Goal: Task Accomplishment & Management: Use online tool/utility

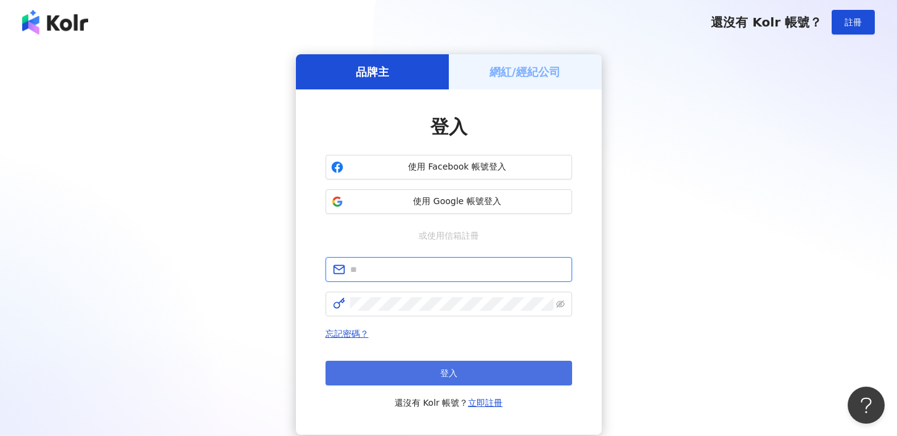
type input "**********"
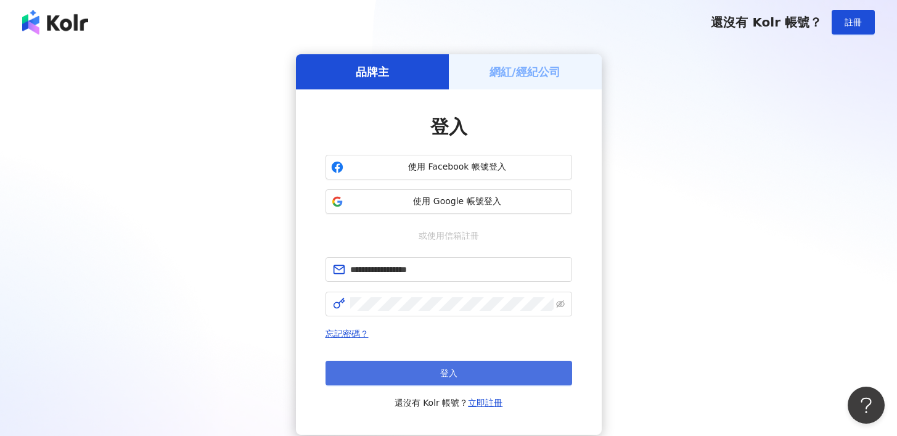
click at [507, 369] on button "登入" at bounding box center [449, 373] width 247 height 25
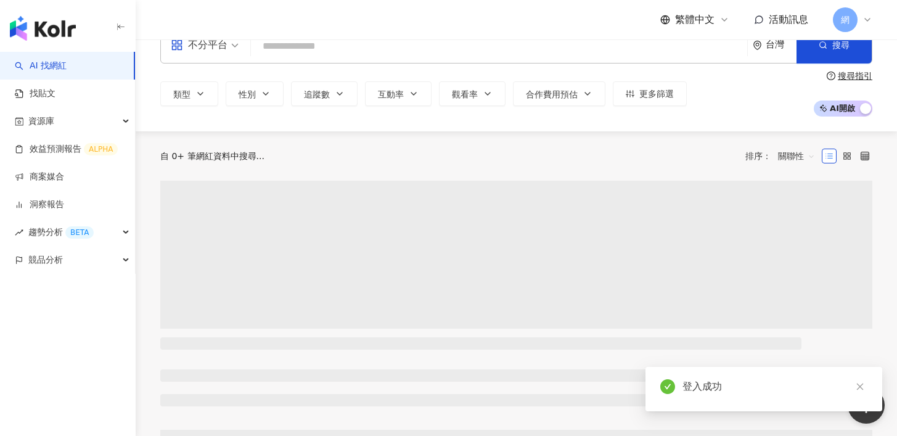
scroll to position [29, 0]
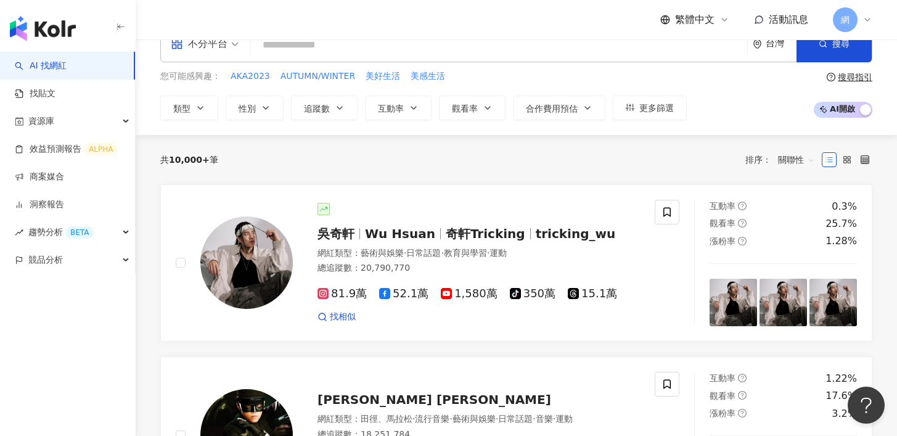
click at [867, 22] on icon at bounding box center [867, 20] width 10 height 10
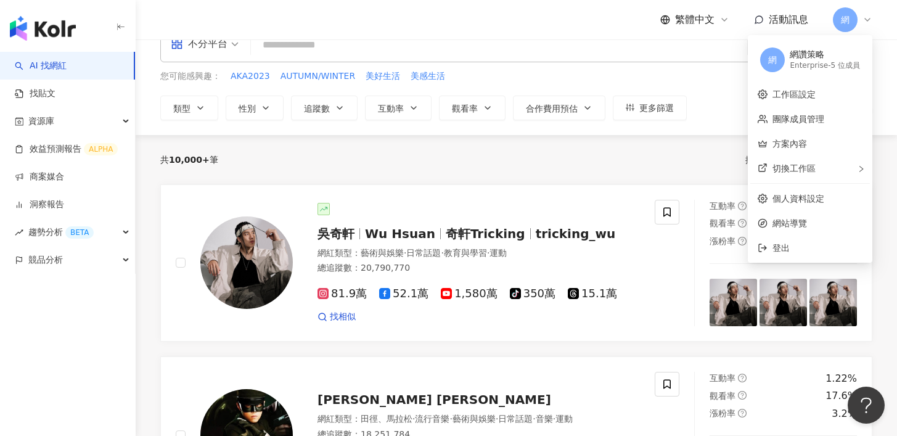
click at [867, 22] on icon at bounding box center [867, 20] width 10 height 10
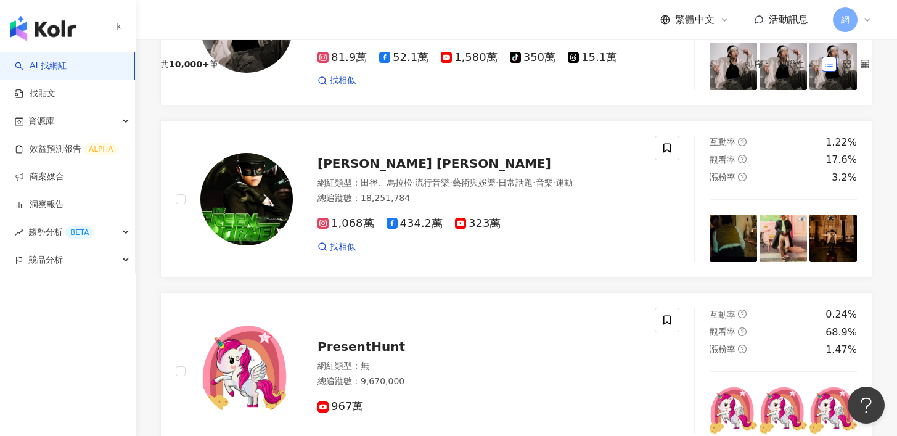
scroll to position [0, 0]
